Goal: Information Seeking & Learning: Learn about a topic

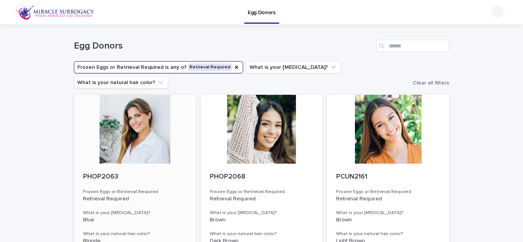
click at [162, 173] on p "PHOP2063" at bounding box center [135, 177] width 104 height 8
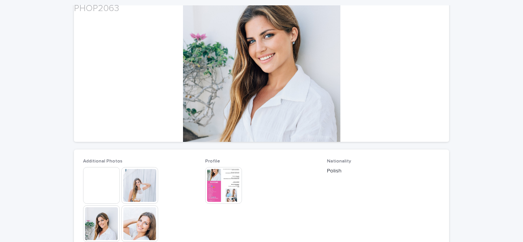
scroll to position [86, 0]
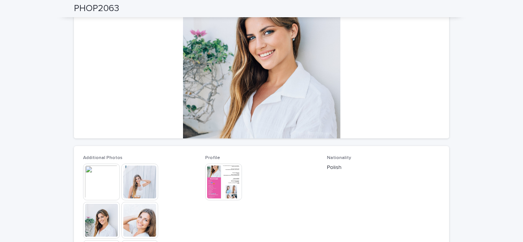
click at [218, 185] on img at bounding box center [223, 182] width 37 height 37
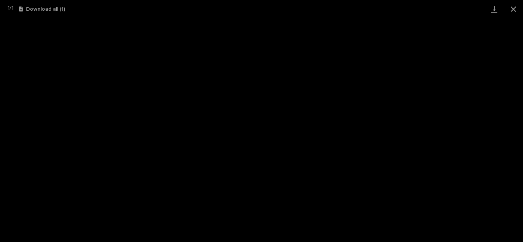
drag, startPoint x: 513, startPoint y: 10, endPoint x: 389, endPoint y: 18, distance: 124.9
click at [509, 9] on button "Close gallery" at bounding box center [512, 9] width 19 height 18
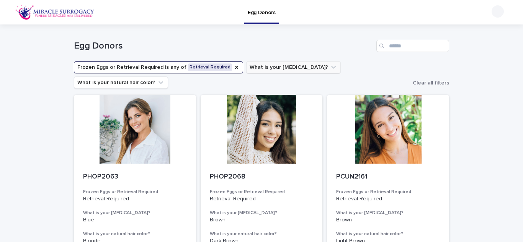
click at [329, 66] on icon "What is your eye color?" at bounding box center [333, 67] width 8 height 8
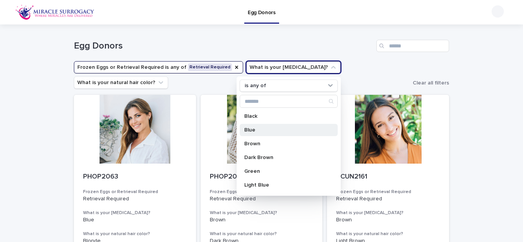
click at [263, 131] on p "Blue" at bounding box center [284, 129] width 81 height 5
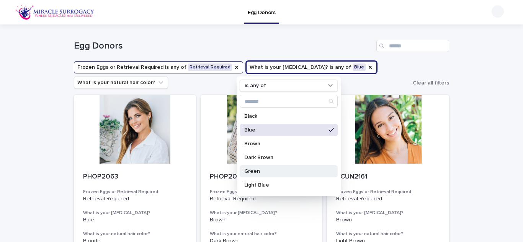
click at [256, 173] on p "Green" at bounding box center [284, 171] width 81 height 5
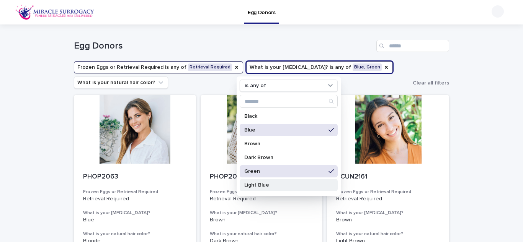
click at [255, 186] on p "Light Blue" at bounding box center [284, 184] width 81 height 5
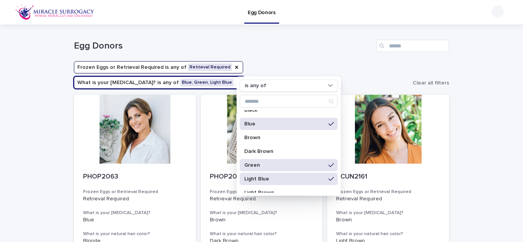
scroll to position [24, 0]
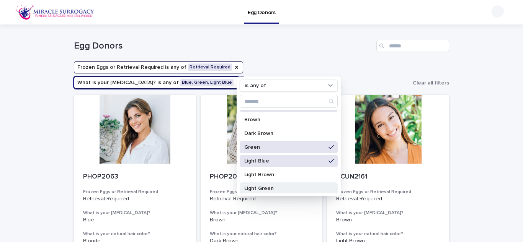
click at [264, 186] on p "Light Green" at bounding box center [284, 188] width 81 height 5
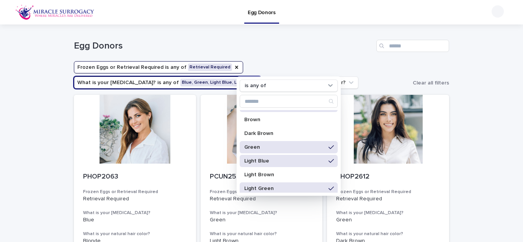
click at [283, 37] on div "Egg Donors" at bounding box center [261, 42] width 375 height 37
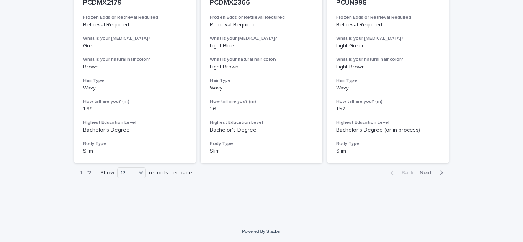
scroll to position [916, 0]
click at [425, 172] on span "Next" at bounding box center [427, 172] width 17 height 5
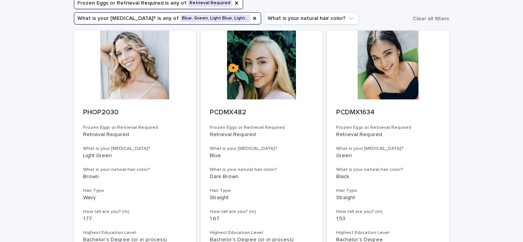
scroll to position [174, 0]
